Goal: Go to known website: Access a specific website the user already knows

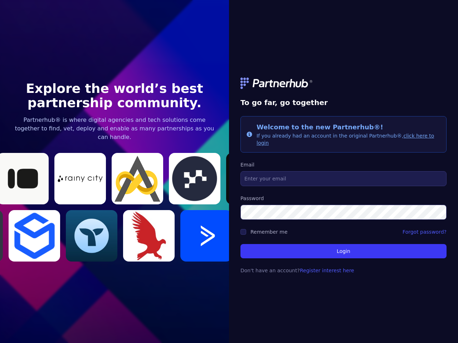
click at [343, 87] on link at bounding box center [343, 83] width 206 height 11
